Goal: Information Seeking & Learning: Learn about a topic

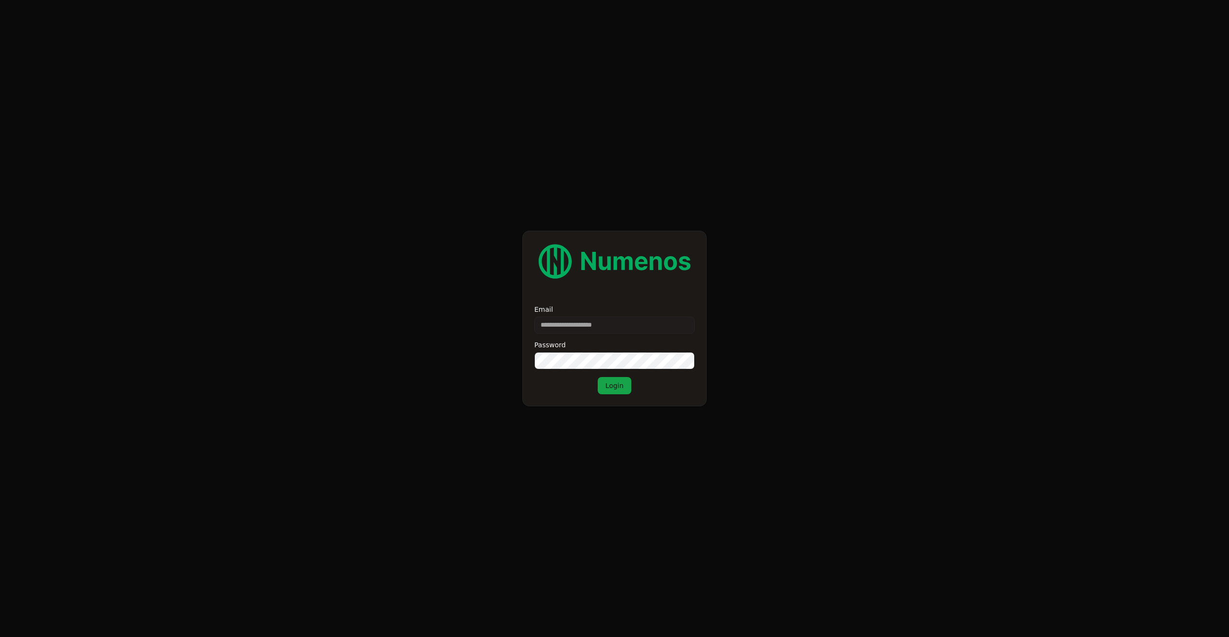
click at [624, 325] on input "Email" at bounding box center [614, 325] width 160 height 17
type input "**********"
click at [621, 386] on button "Login" at bounding box center [614, 385] width 34 height 17
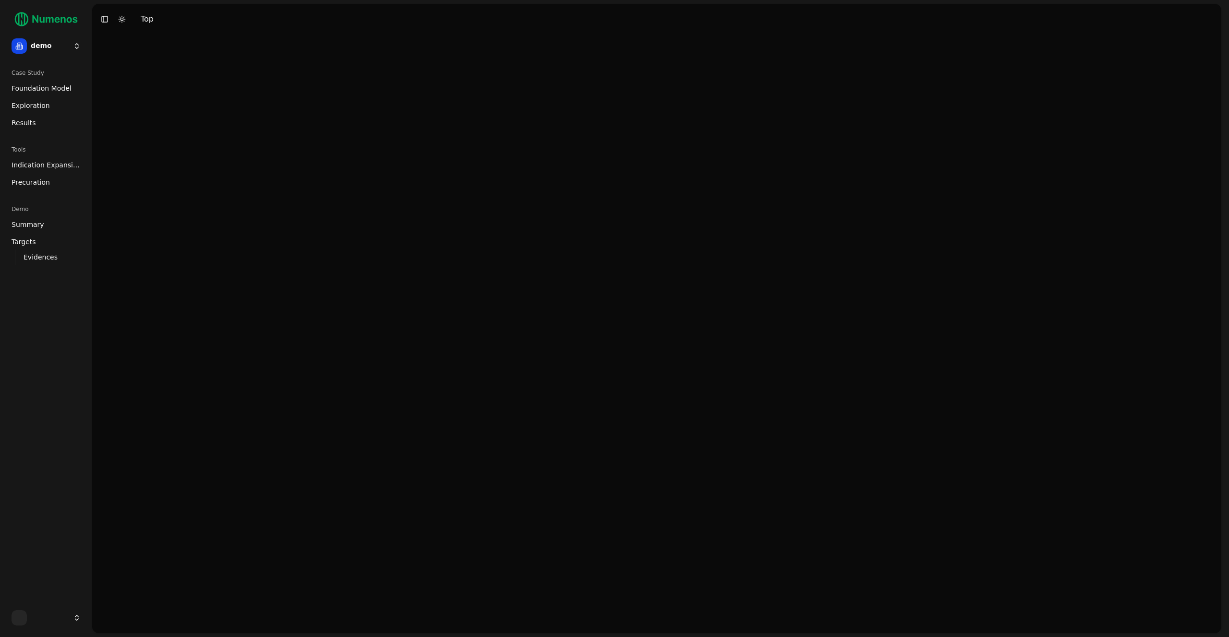
click at [41, 45] on html "demo Case Study Foundation Model Exploration Results Tools Indication Expansion…" at bounding box center [614, 318] width 1229 height 637
click at [133, 87] on div "prime" at bounding box center [140, 83] width 103 height 19
click at [44, 46] on html "prime Case Study Foundation Model Exploration Results Toggle Sidebar Toggle Dar…" at bounding box center [614, 318] width 1229 height 637
click at [143, 112] on div "mtap" at bounding box center [140, 106] width 103 height 19
click at [43, 86] on span "Foundation Model" at bounding box center [42, 89] width 60 height 10
